Goal: Information Seeking & Learning: Learn about a topic

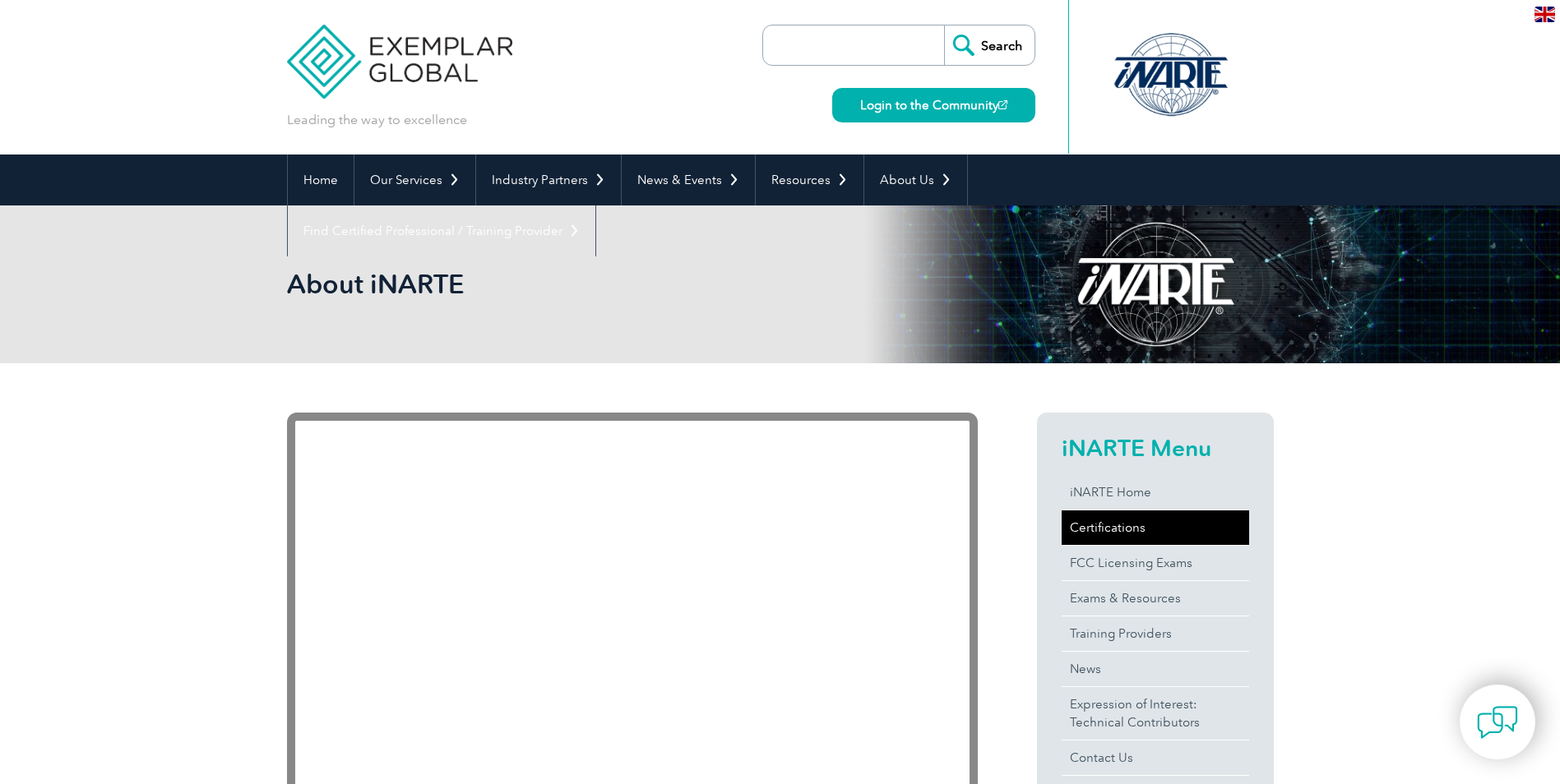
click at [1109, 534] on link "Certifications" at bounding box center [1155, 528] width 187 height 35
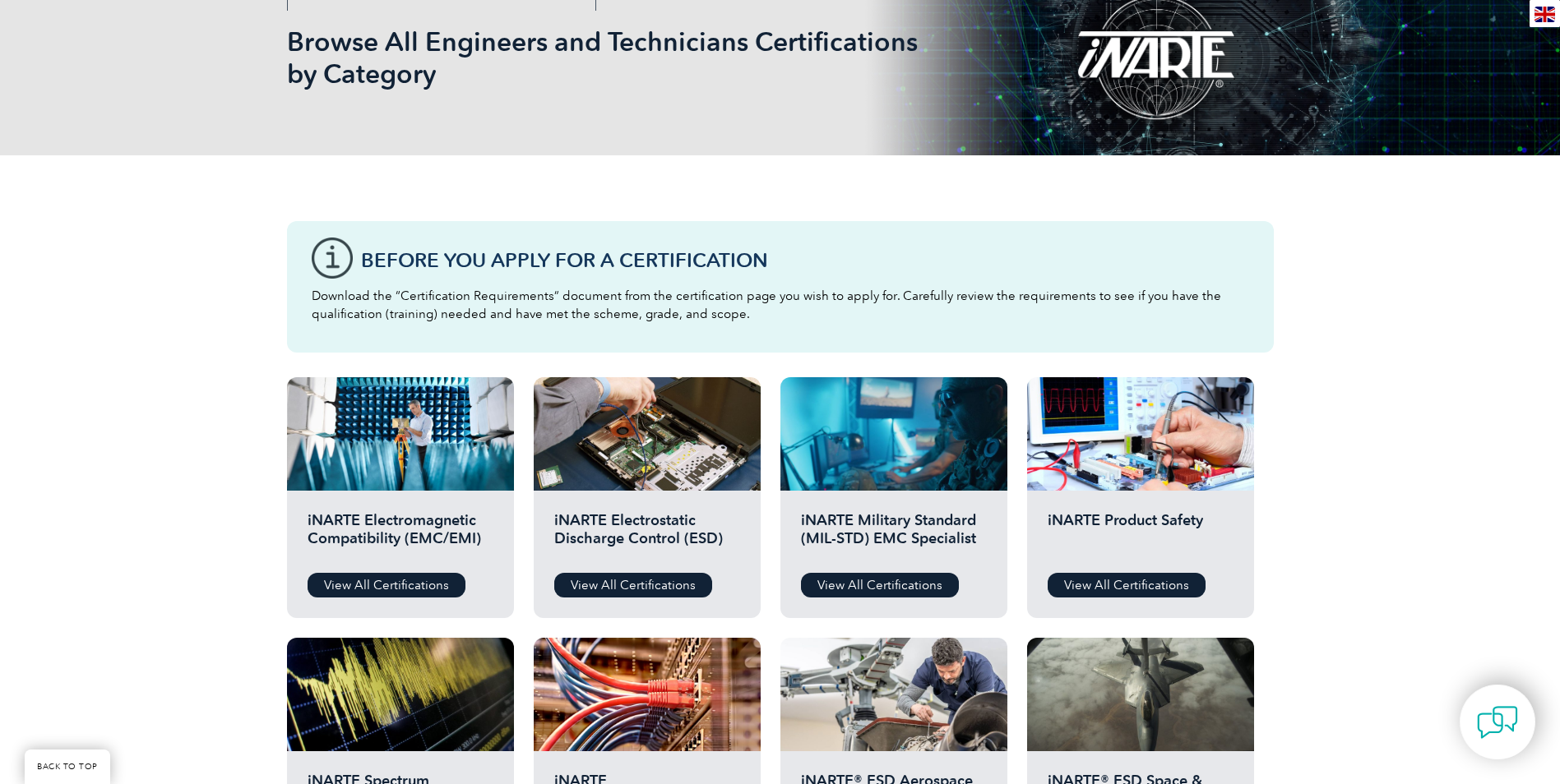
scroll to position [247, 0]
click at [403, 589] on link "View All Certifications" at bounding box center [387, 584] width 158 height 25
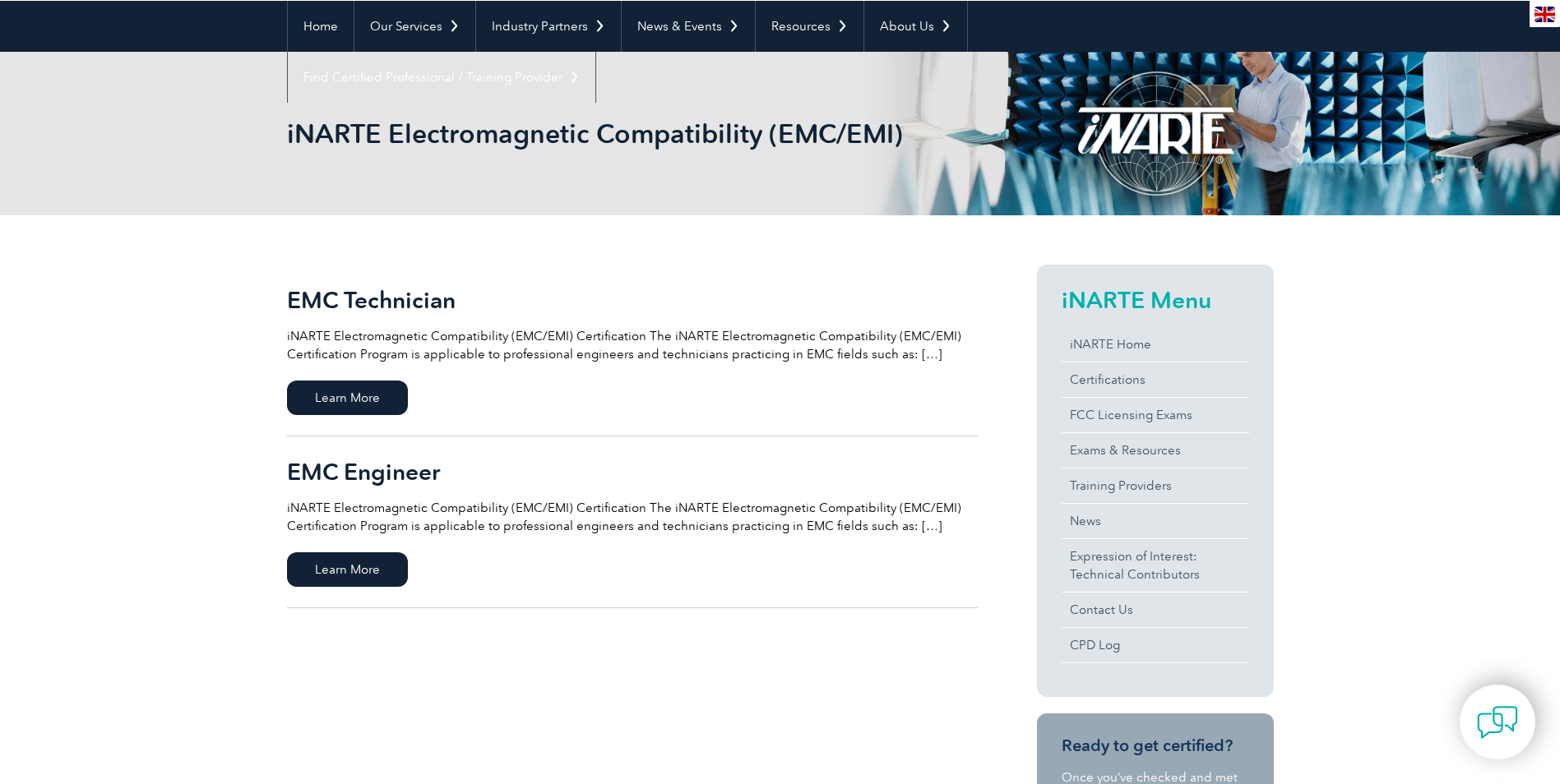
scroll to position [165, 0]
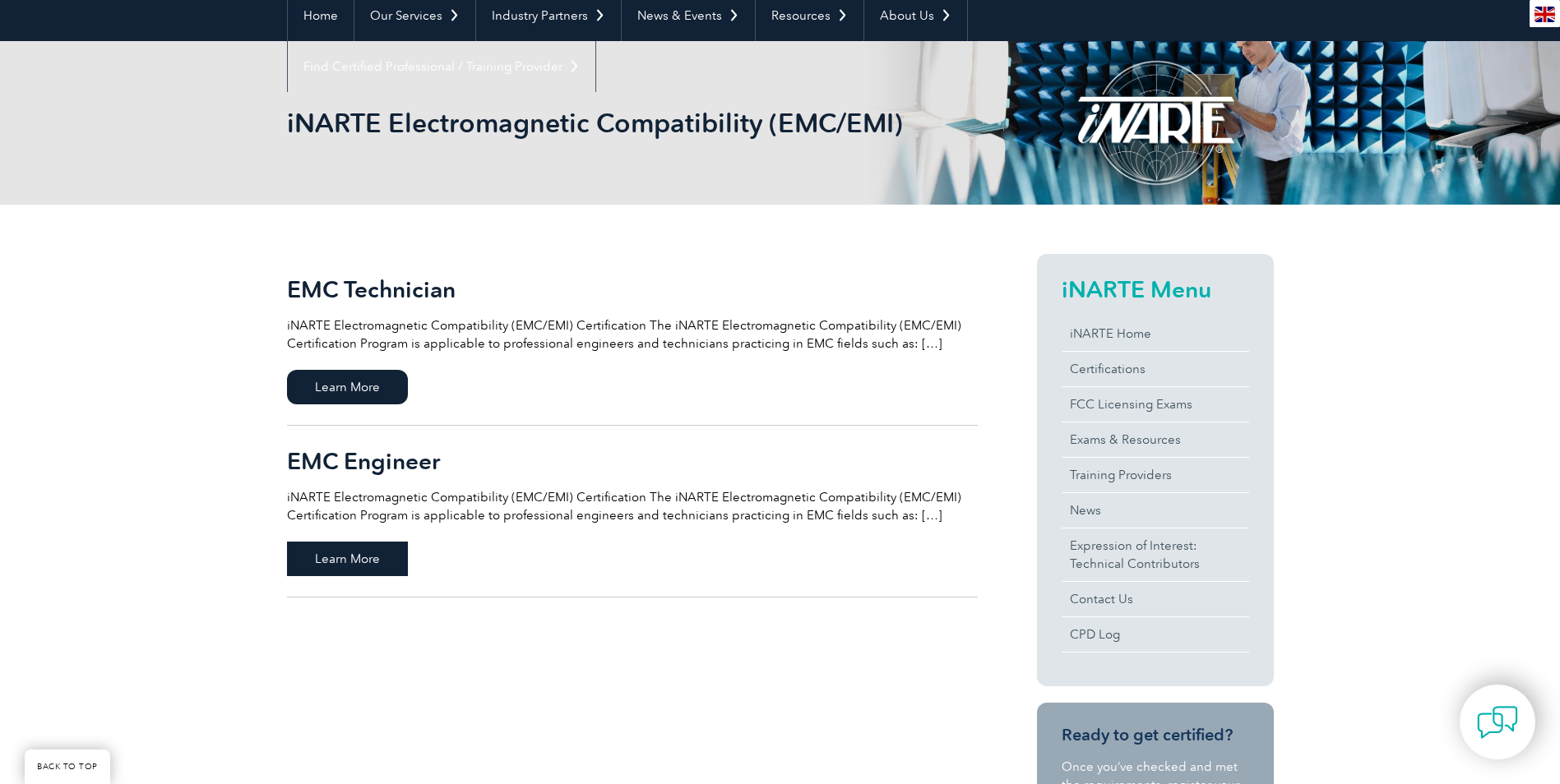
click at [370, 555] on span "Learn More" at bounding box center [347, 558] width 121 height 35
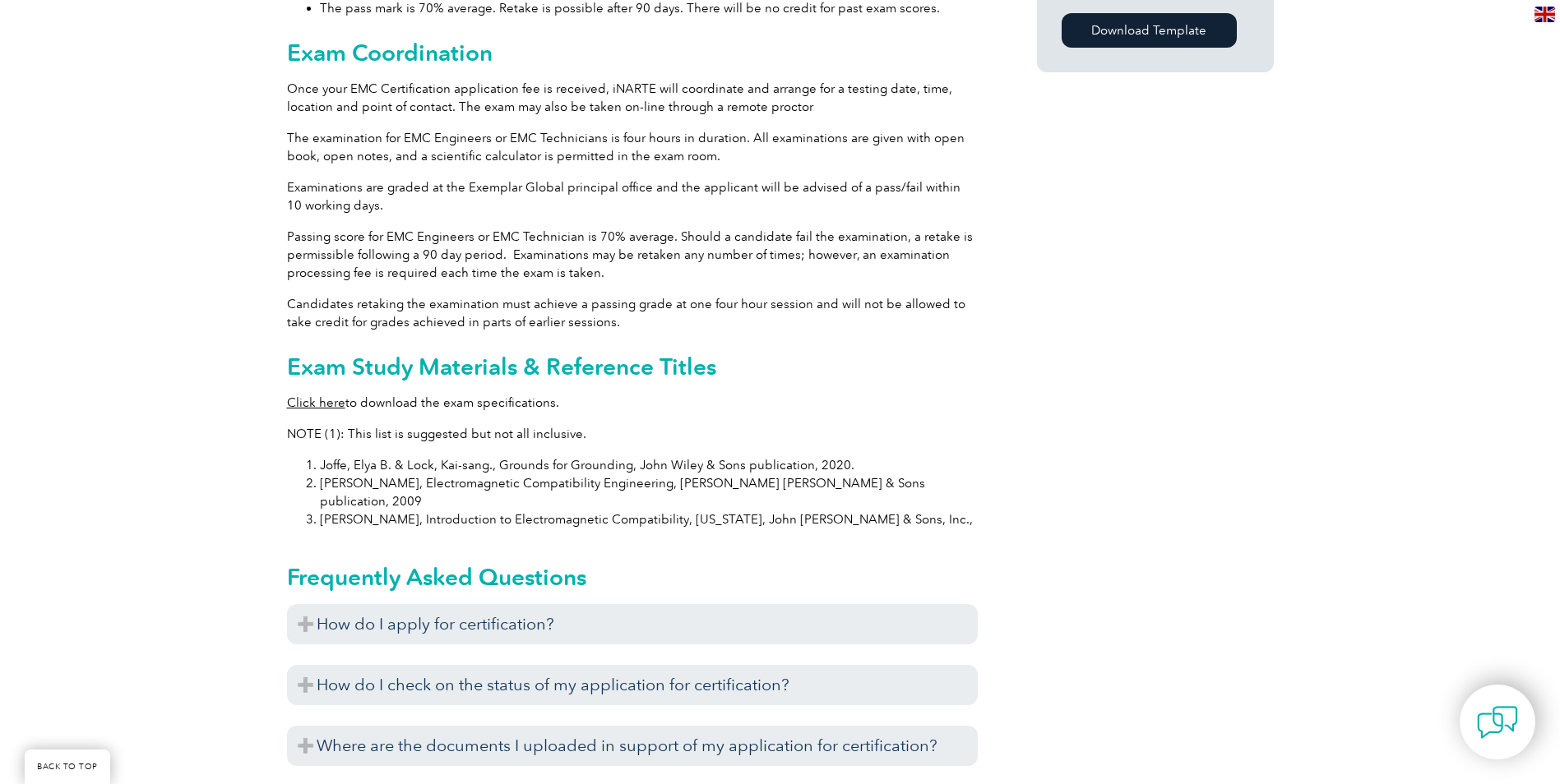
scroll to position [1397, 0]
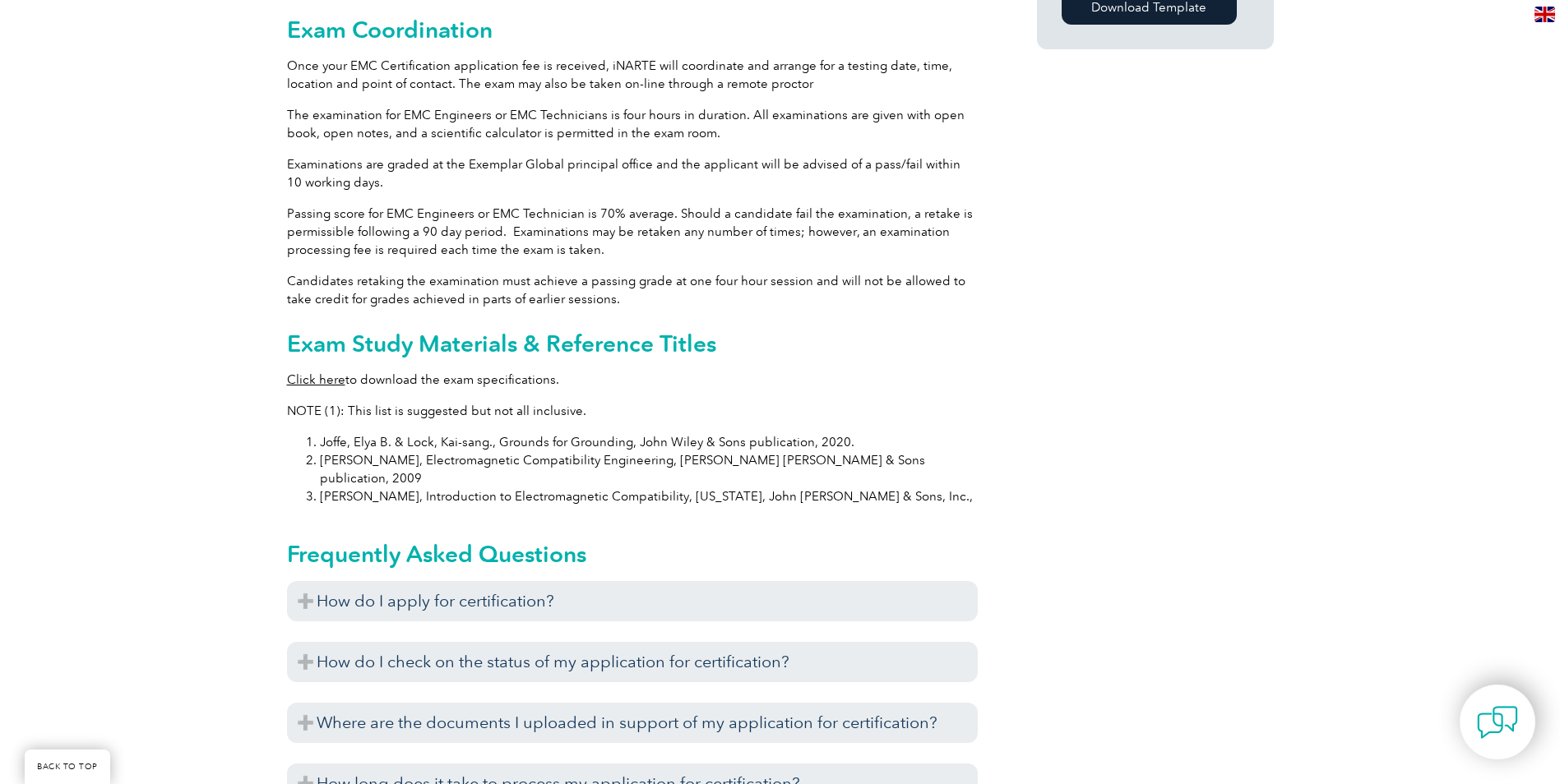
click at [314, 373] on link "Click here" at bounding box center [316, 380] width 58 height 15
